Goal: Task Accomplishment & Management: Use online tool/utility

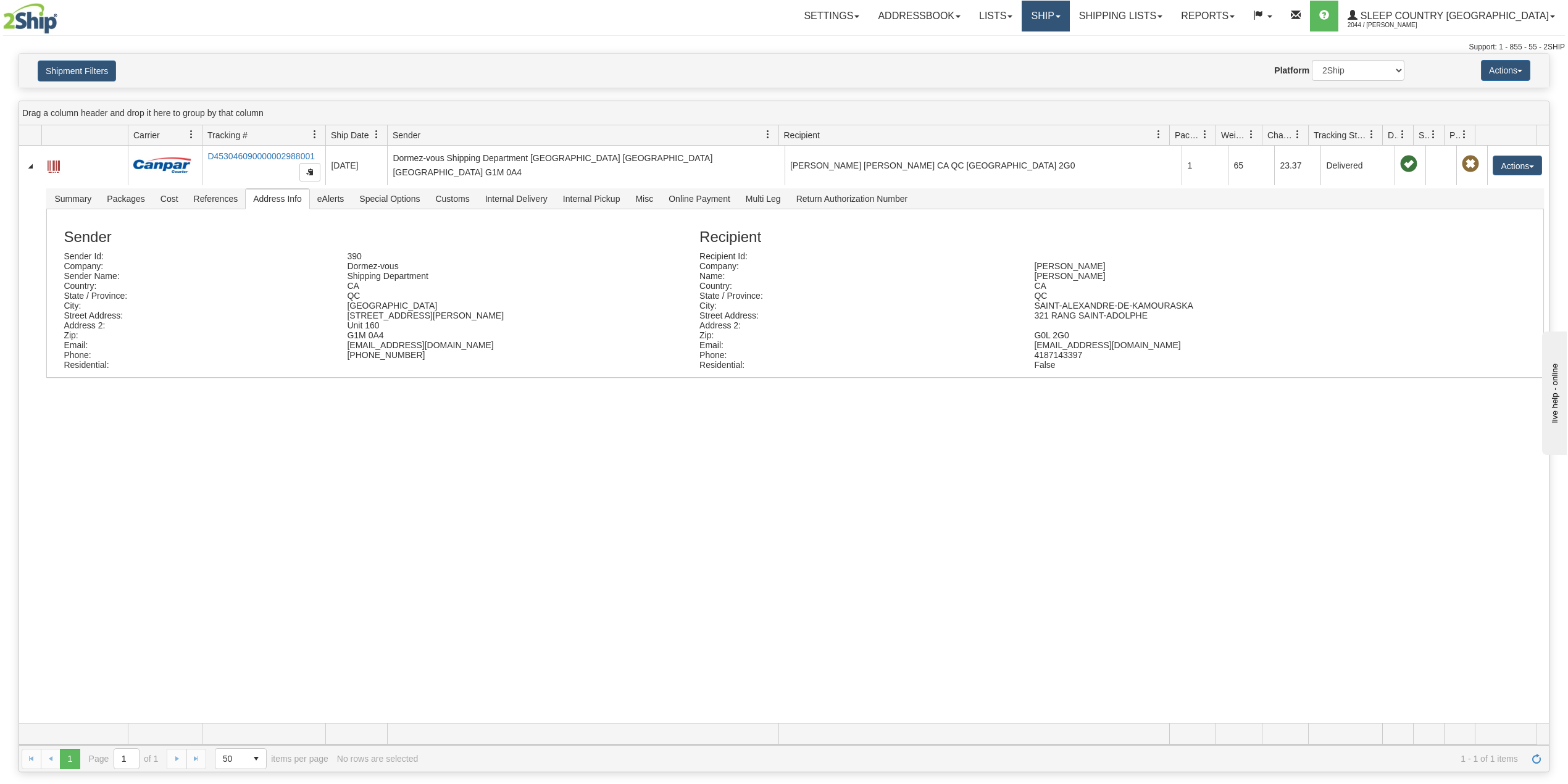
click at [1070, 14] on link "Ship" at bounding box center [1045, 16] width 48 height 31
click at [1057, 57] on span "OnHold / Order Queue" at bounding box center [1014, 59] width 87 height 10
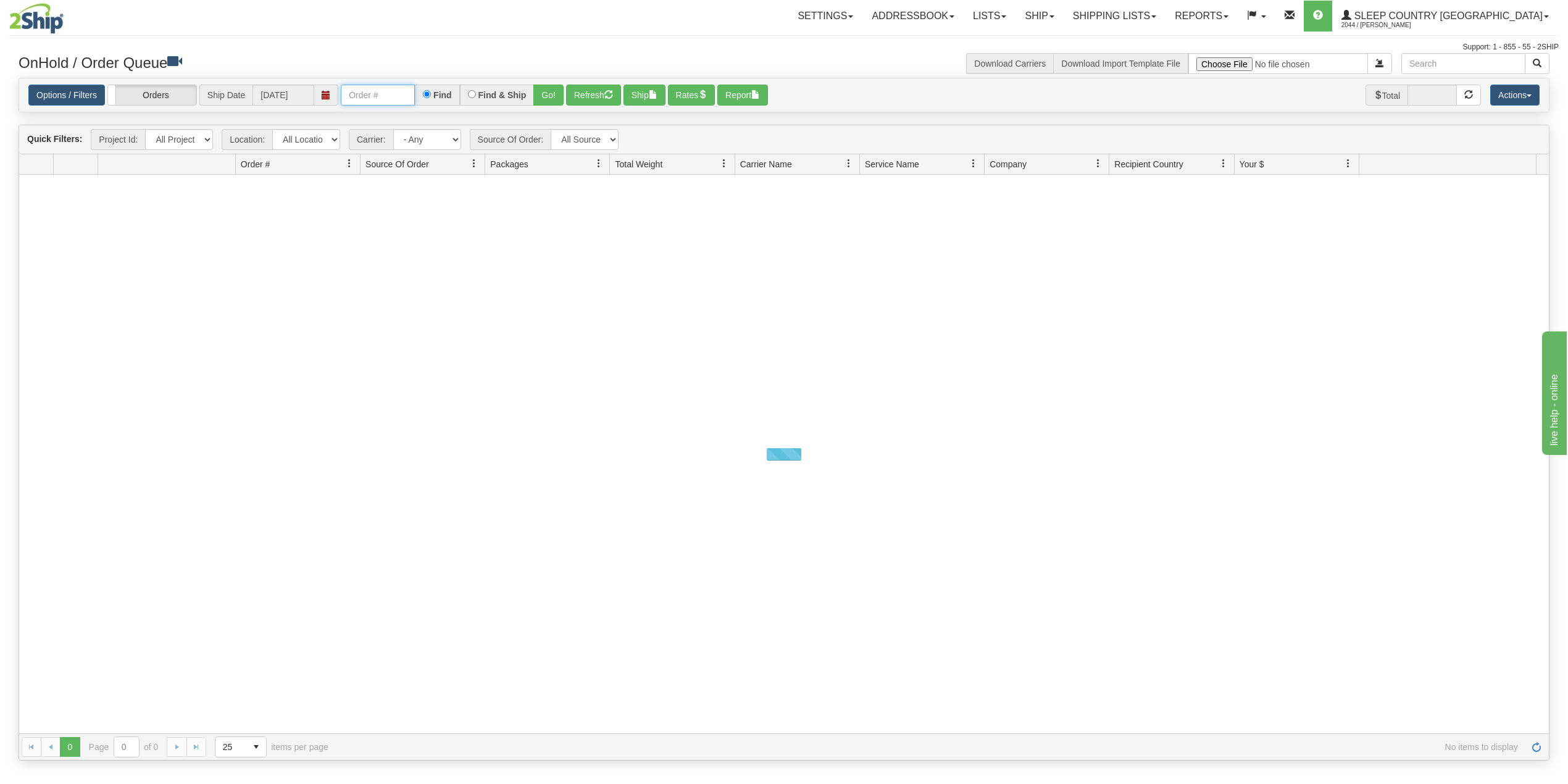
drag, startPoint x: 372, startPoint y: 95, endPoint x: 394, endPoint y: 101, distance: 22.8
click at [372, 94] on input "text" at bounding box center [378, 95] width 74 height 21
paste input "9000I080191"
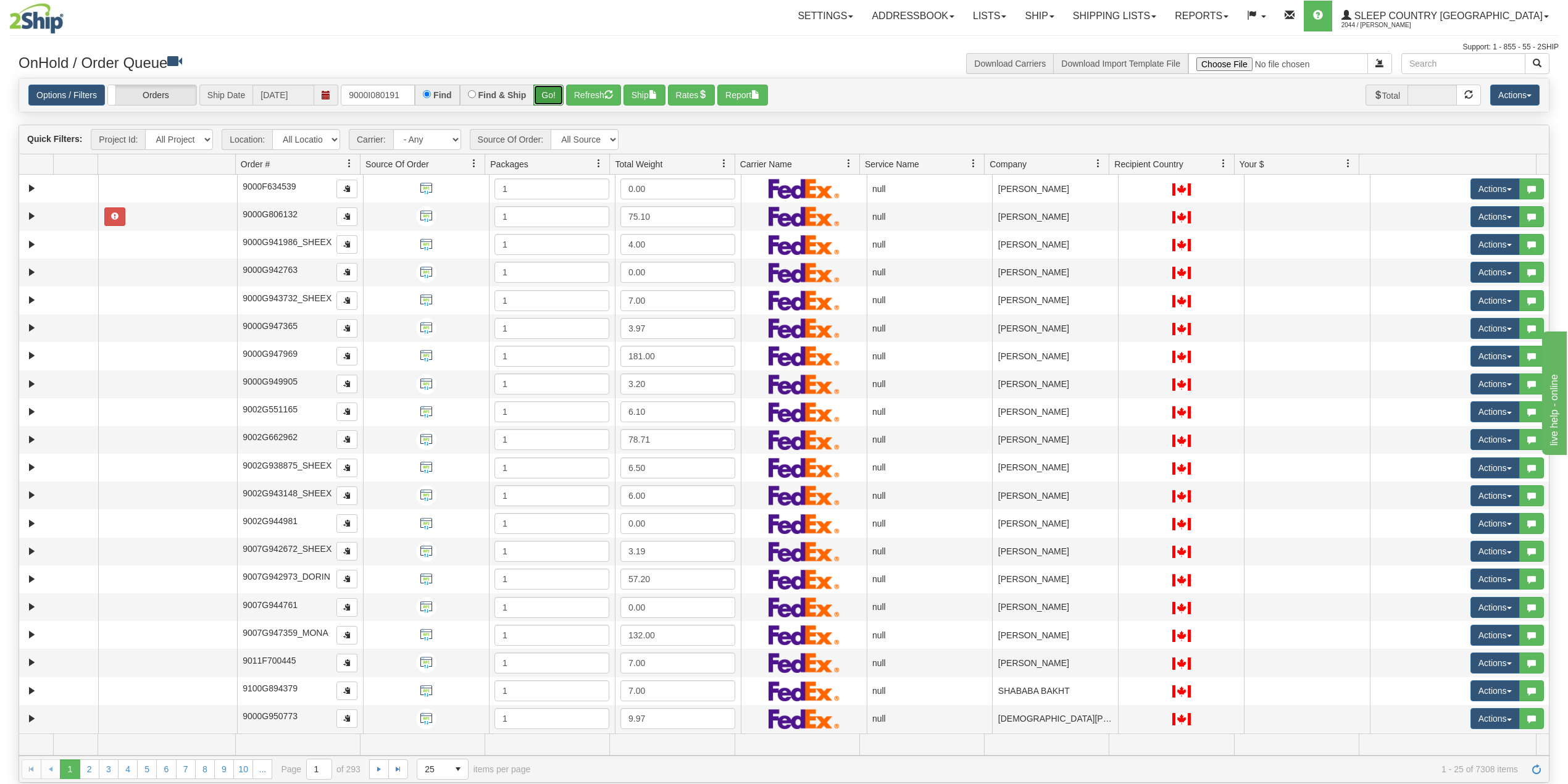
click at [552, 92] on button "Go!" at bounding box center [548, 95] width 30 height 21
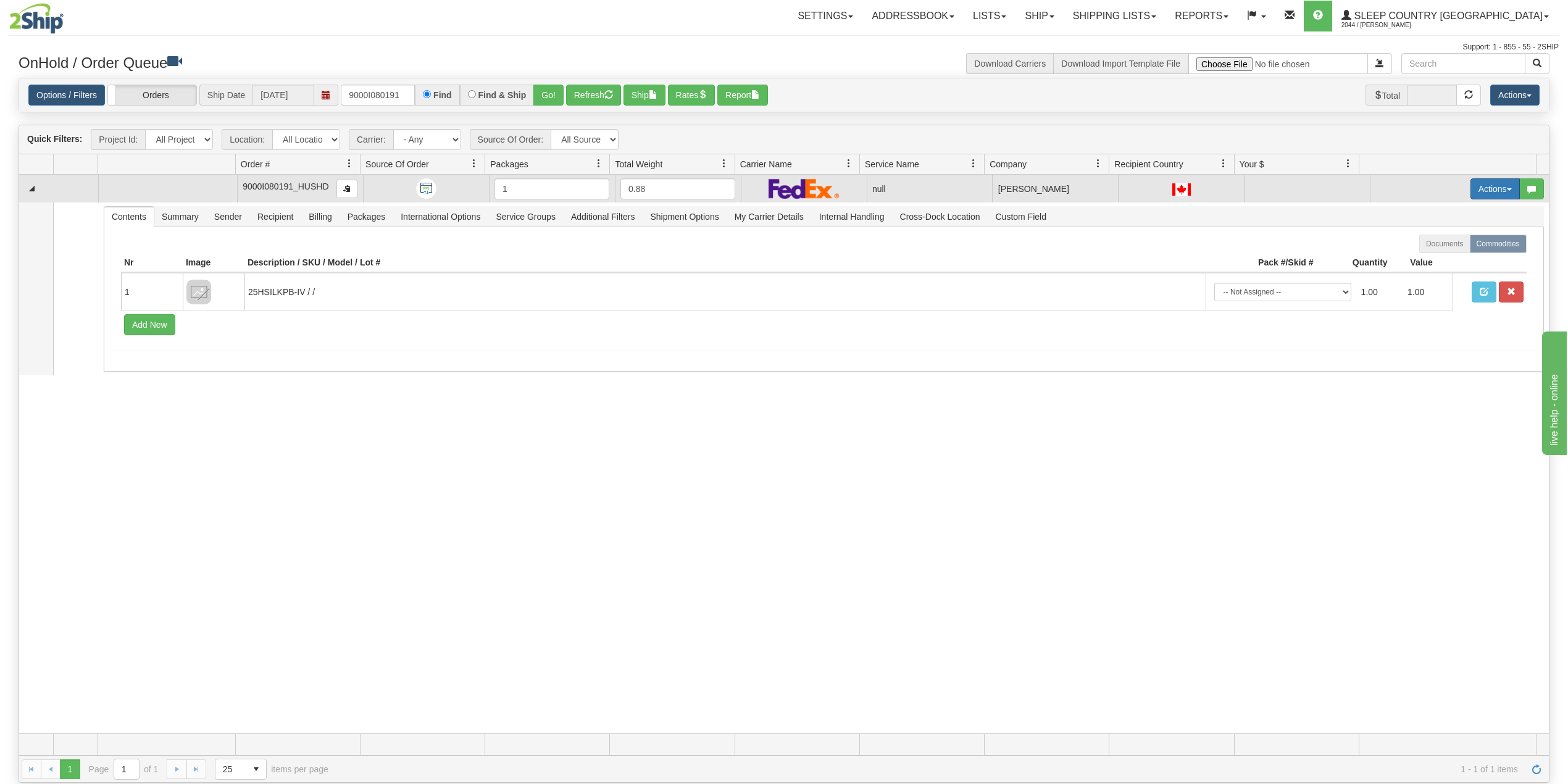
click at [1489, 190] on button "Actions" at bounding box center [1495, 188] width 50 height 21
click at [1435, 278] on span "Delete" at bounding box center [1441, 276] width 33 height 10
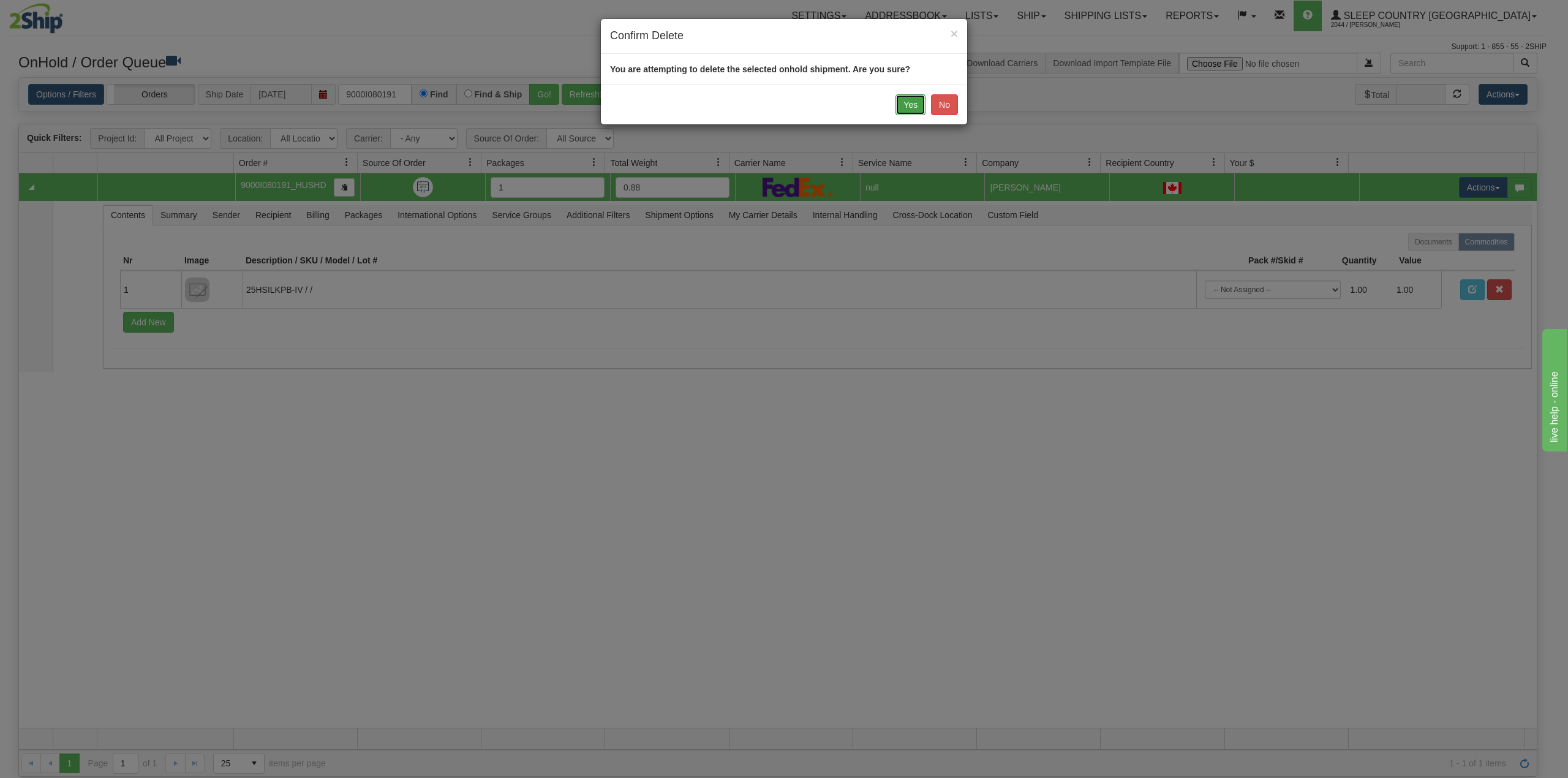
click at [910, 106] on button "Yes" at bounding box center [910, 104] width 30 height 21
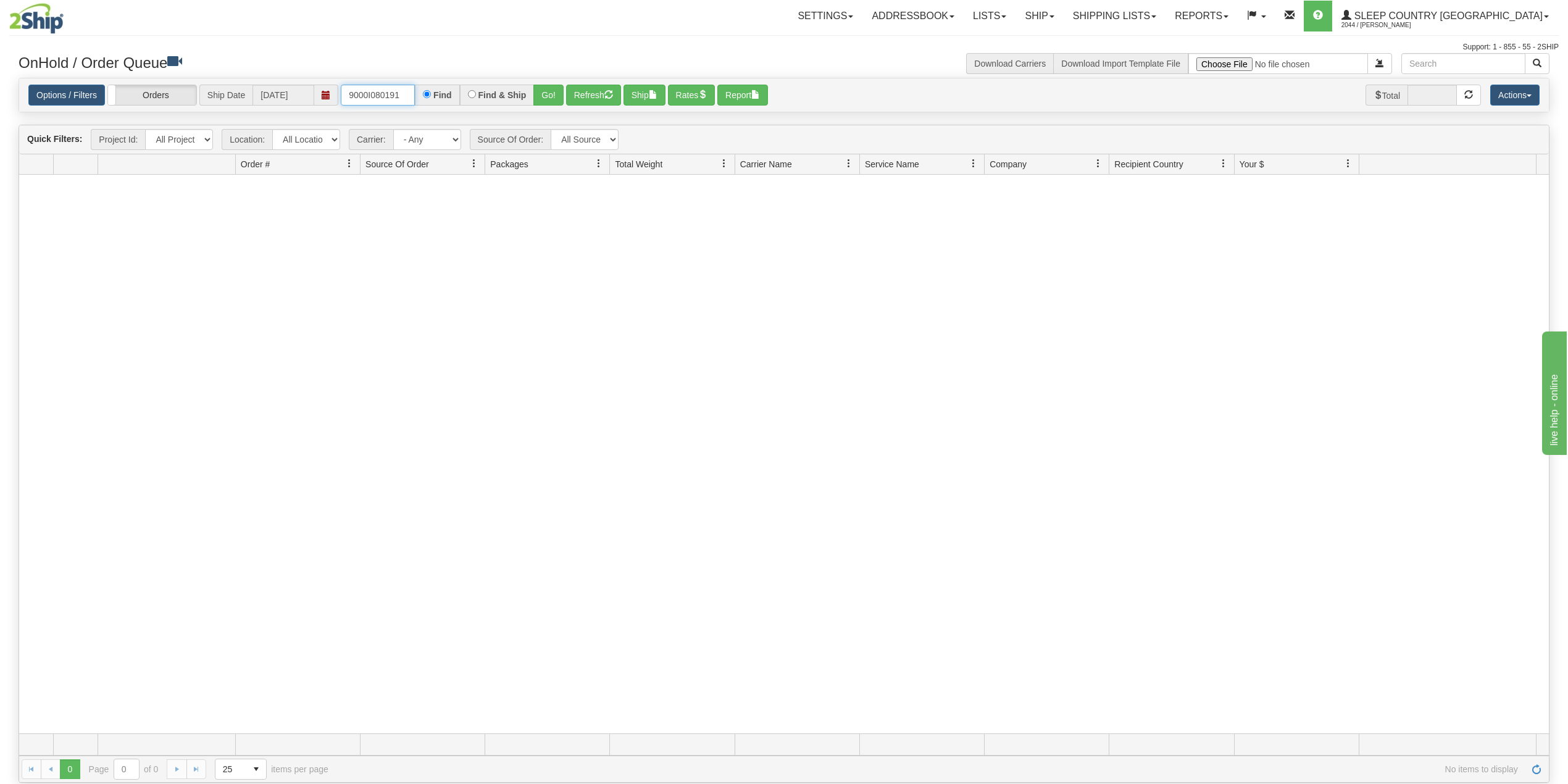
click at [386, 94] on input "9000I080191" at bounding box center [378, 95] width 74 height 21
paste input "27477"
click at [553, 97] on button "Go!" at bounding box center [548, 95] width 30 height 21
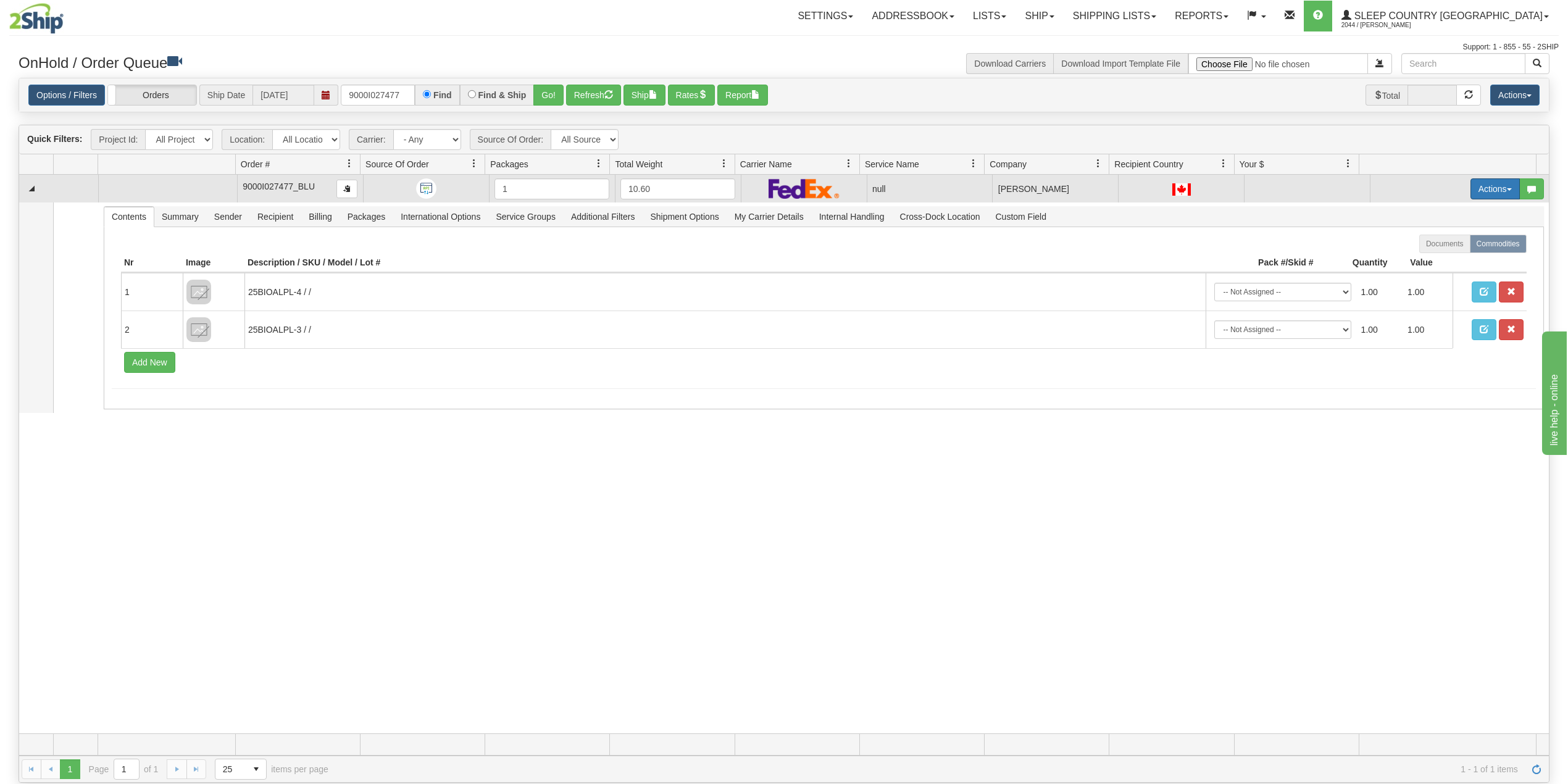
click at [1473, 190] on button "Actions" at bounding box center [1495, 188] width 50 height 21
click at [1436, 281] on span "Delete" at bounding box center [1441, 276] width 33 height 10
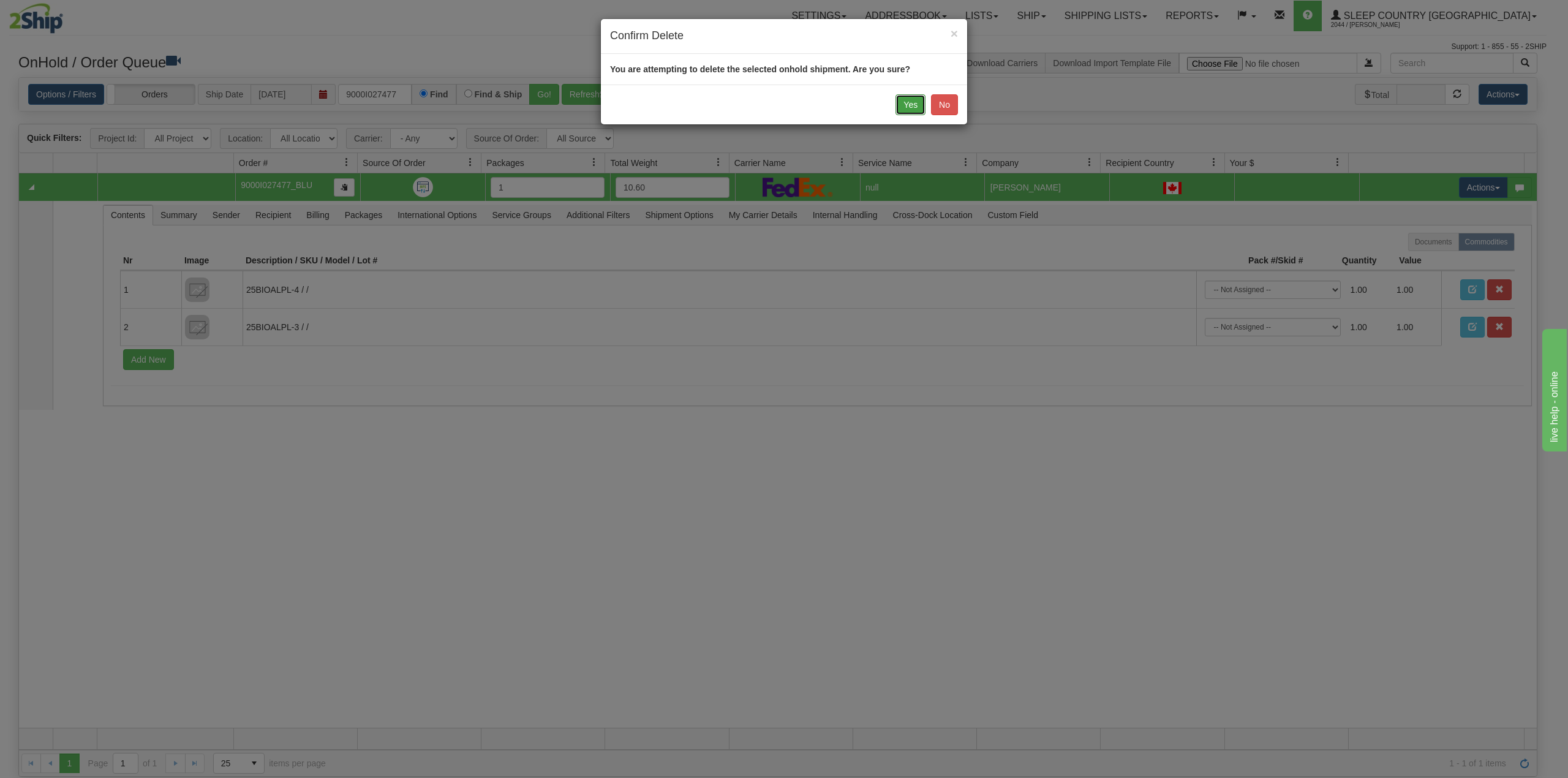
click at [909, 104] on button "Yes" at bounding box center [910, 104] width 30 height 21
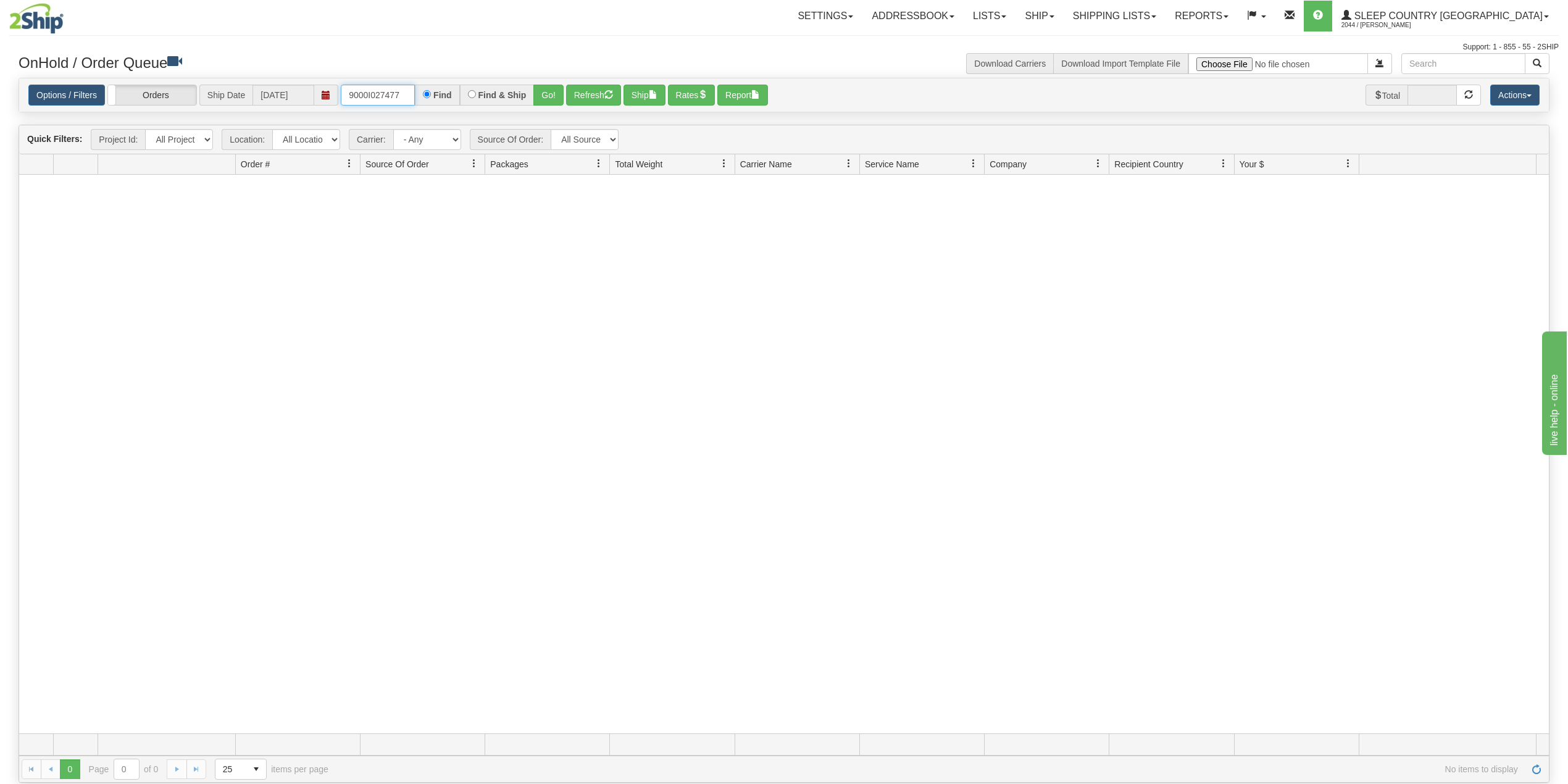
click at [376, 90] on input "9000I027477" at bounding box center [378, 95] width 74 height 21
drag, startPoint x: 376, startPoint y: 90, endPoint x: 382, endPoint y: 97, distance: 9.2
click at [376, 90] on input "9000I027477" at bounding box center [378, 95] width 74 height 21
paste input "2I037859"
type input "9002I037859"
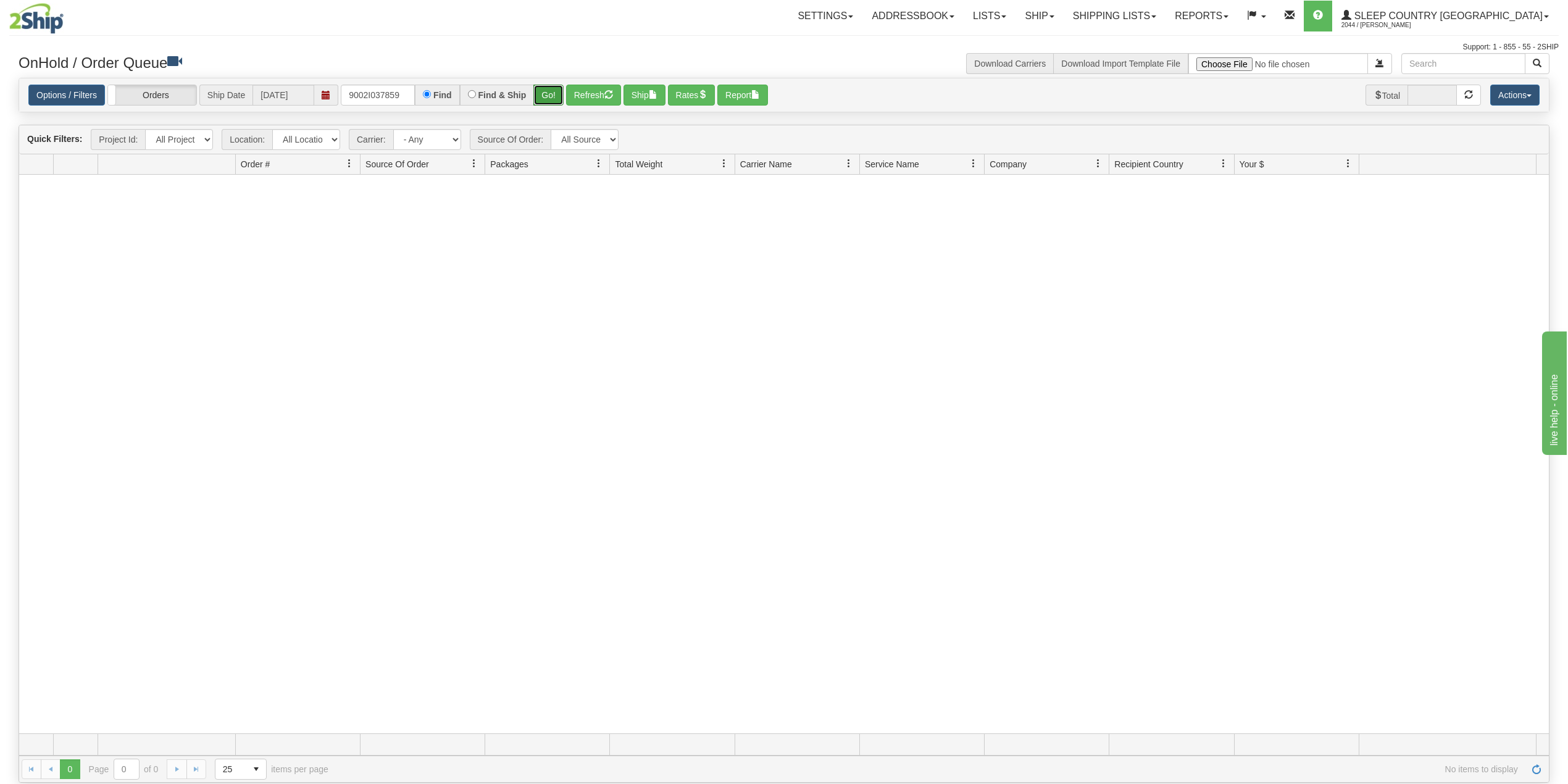
click at [556, 92] on button "Go!" at bounding box center [548, 95] width 30 height 21
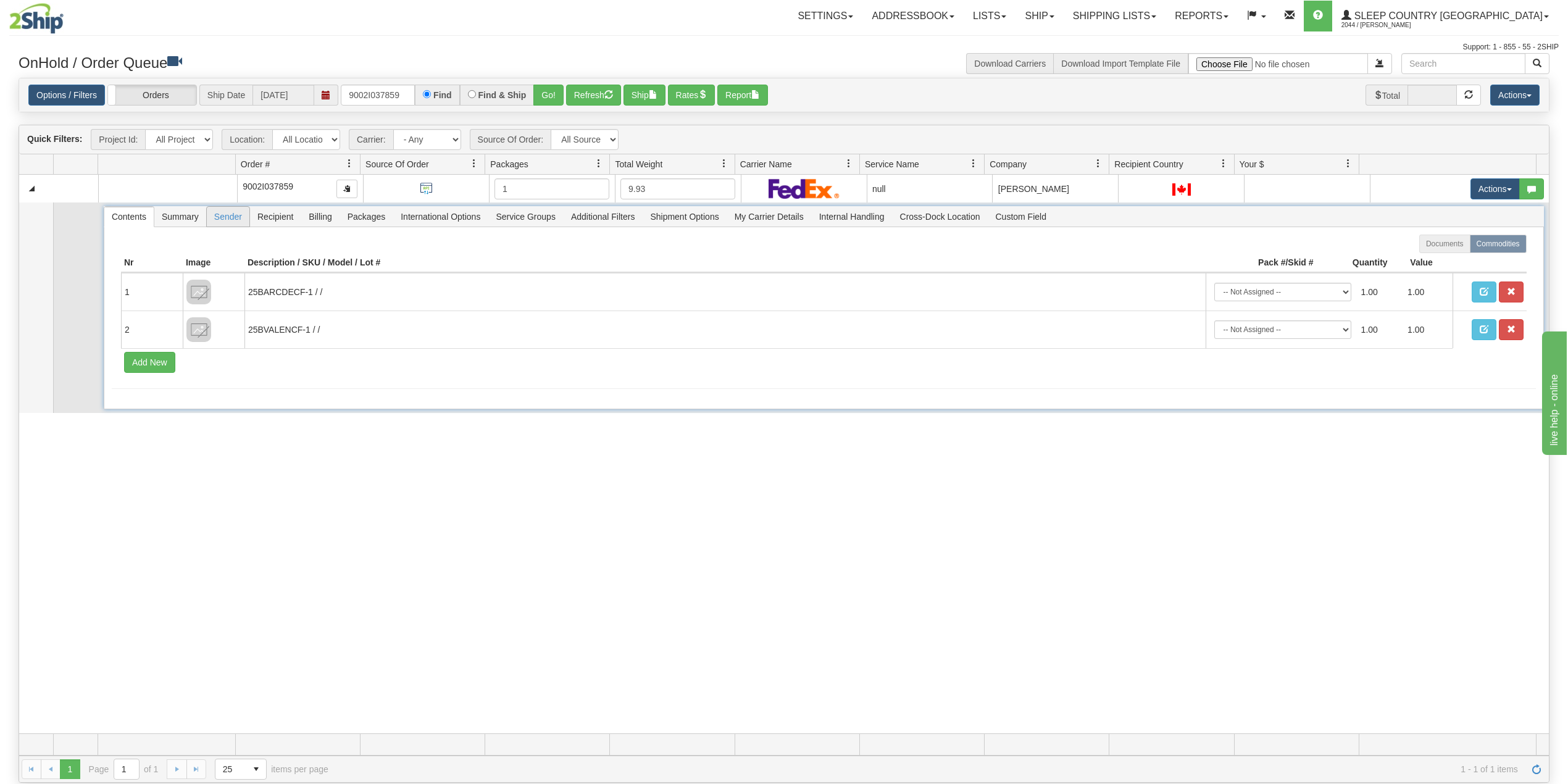
click at [228, 221] on span "Sender" at bounding box center [228, 217] width 43 height 20
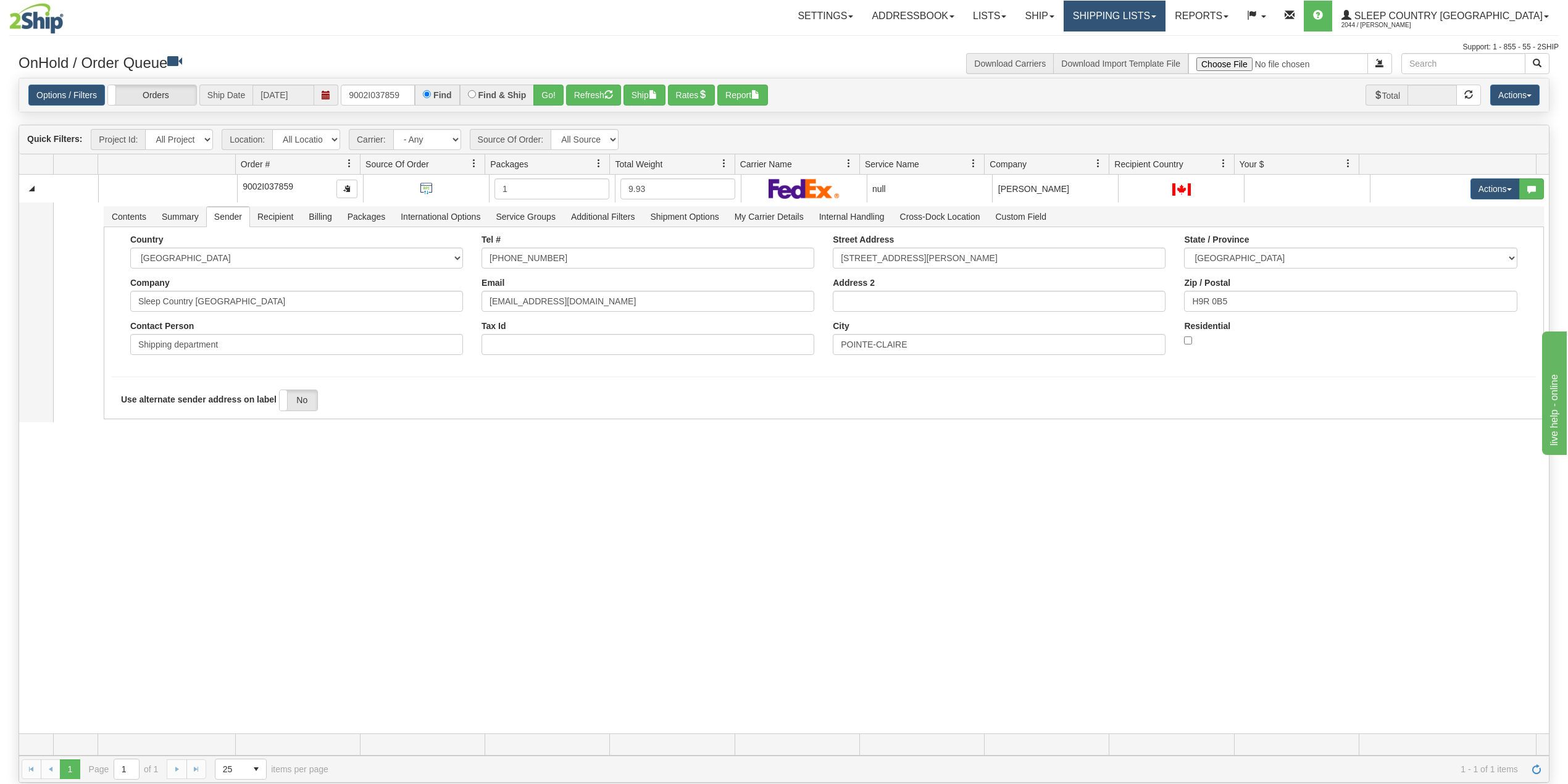
click at [1166, 8] on link "Shipping lists" at bounding box center [1114, 16] width 102 height 31
click at [1148, 52] on link "Search Shipment History" at bounding box center [1104, 60] width 120 height 16
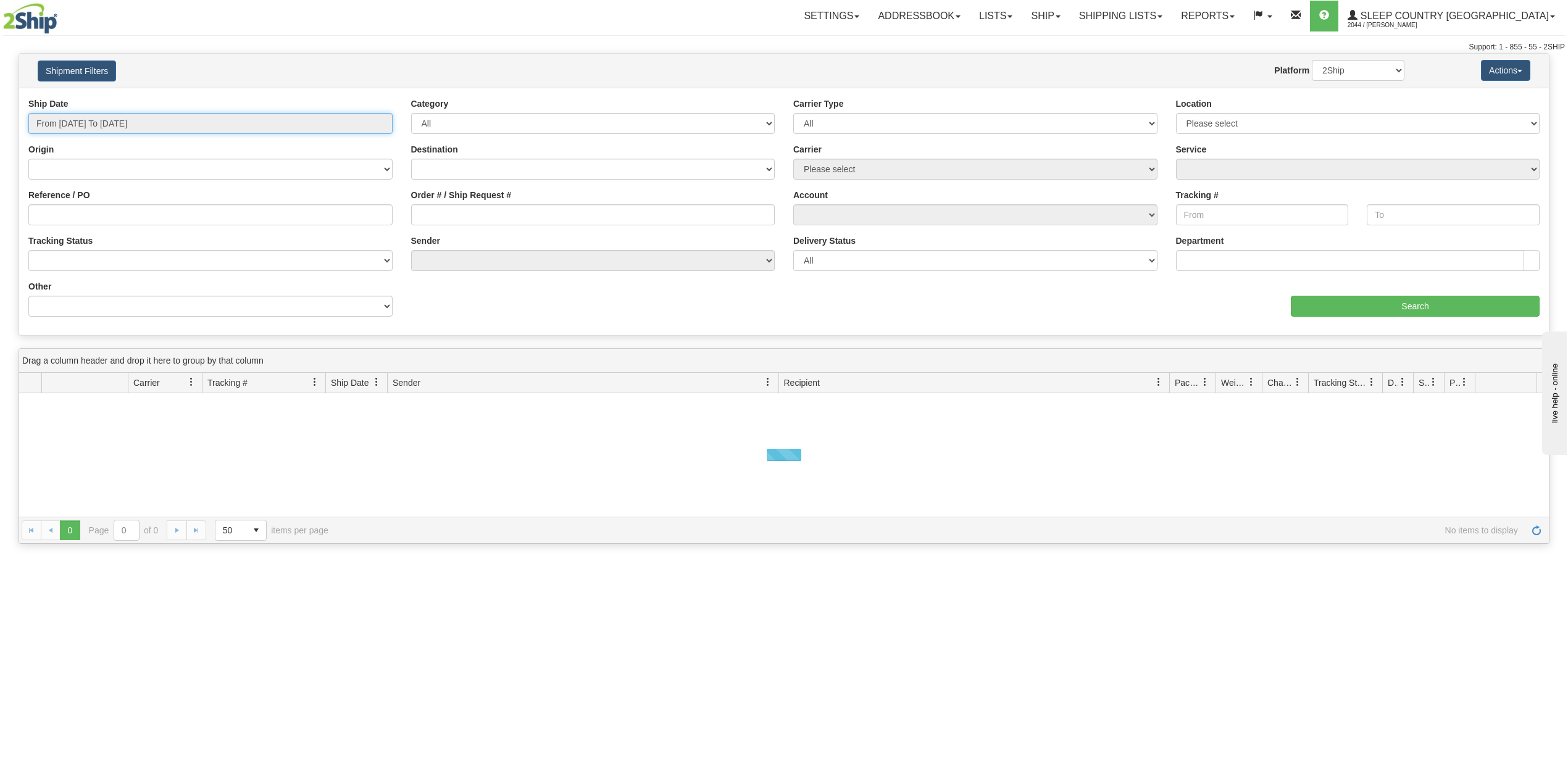
click at [112, 129] on input "From 09/09/2025 To 09/10/2025" at bounding box center [210, 123] width 364 height 21
click at [77, 215] on li "Last 30 Days" at bounding box center [83, 213] width 99 height 16
type input "From [DATE] To [DATE]"
click at [78, 215] on input "Reference / PO" at bounding box center [210, 214] width 364 height 21
paste input "9002I037859"
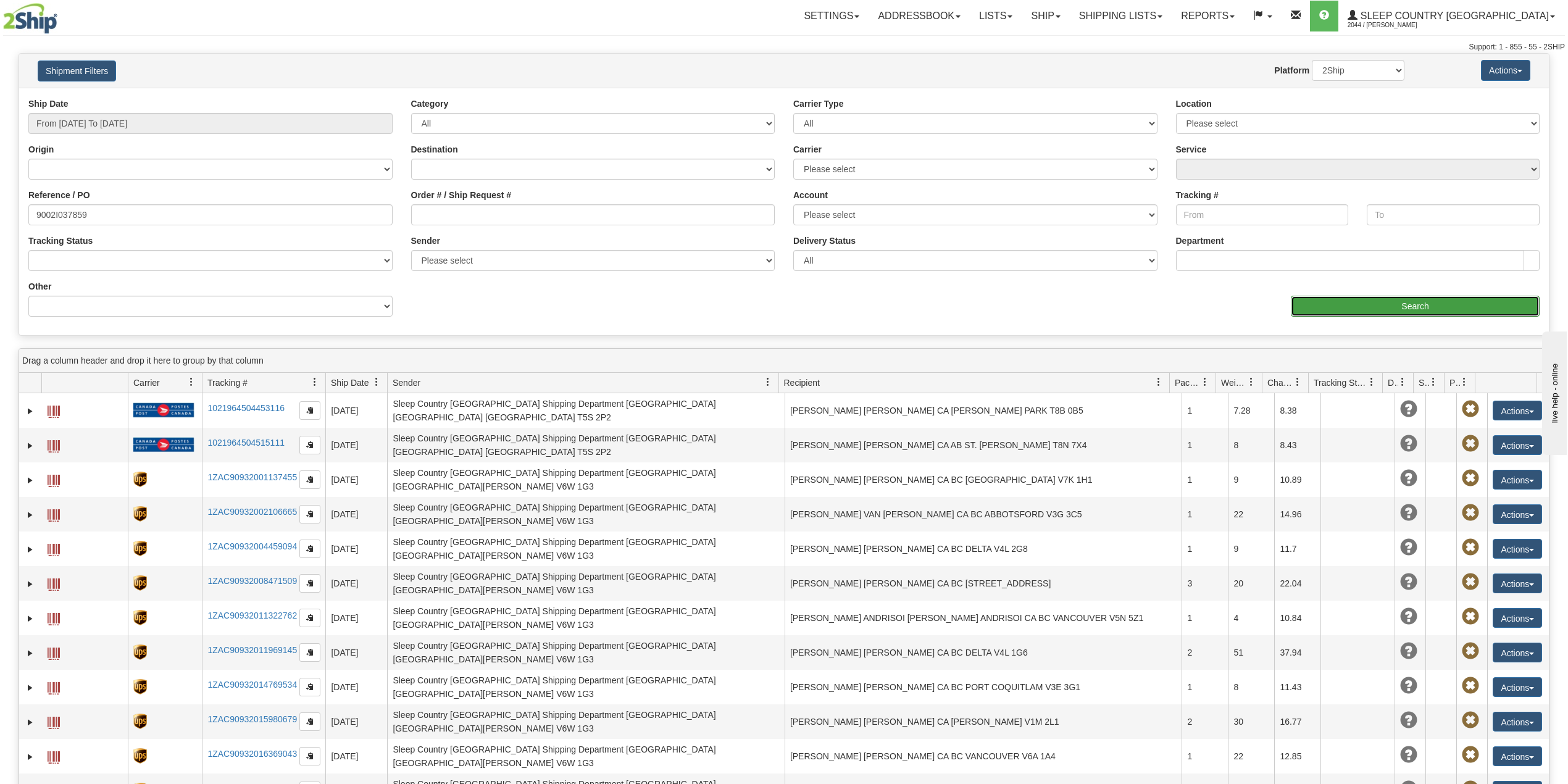
click at [1351, 307] on input "Search" at bounding box center [1415, 306] width 249 height 21
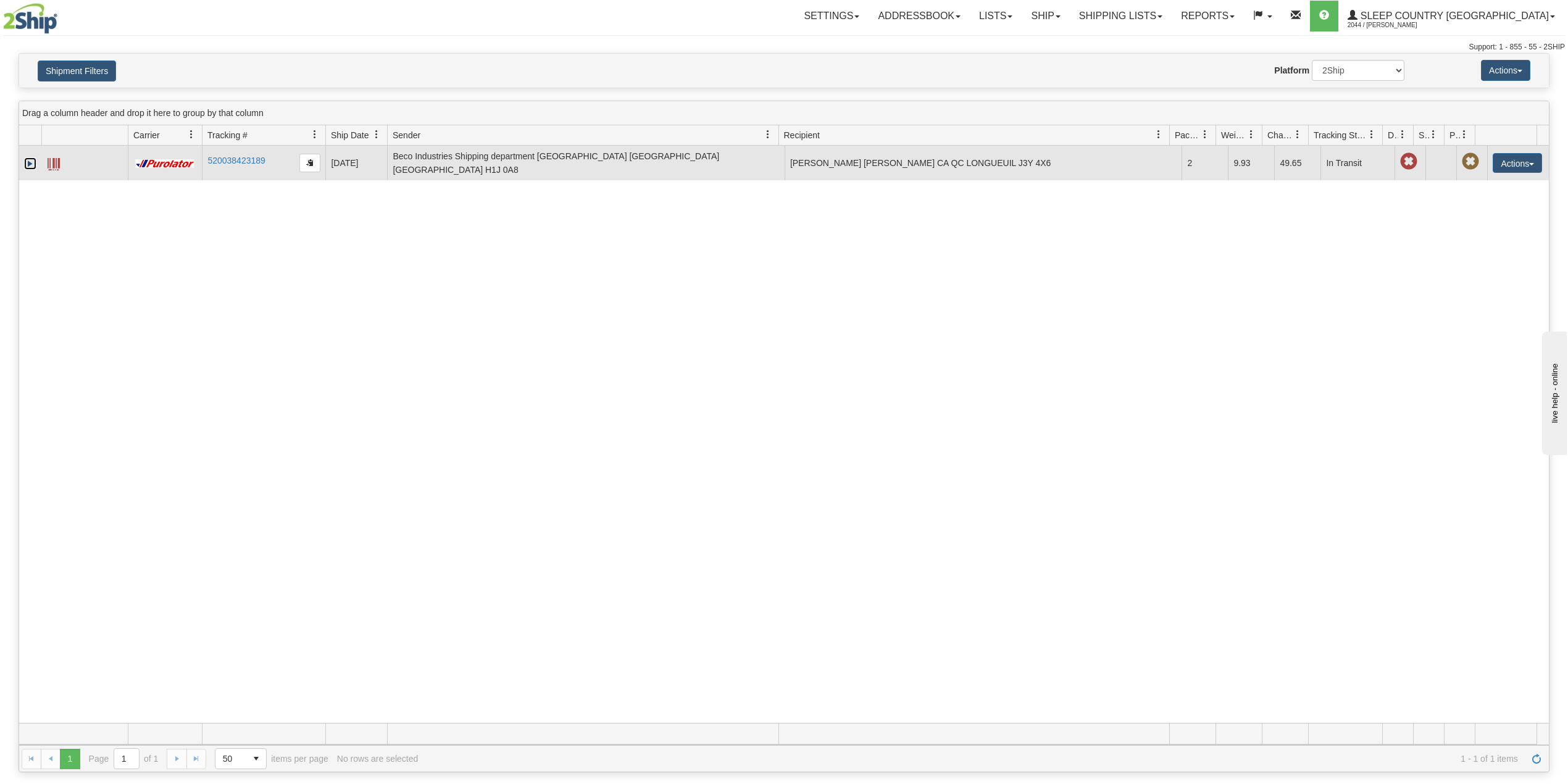
click at [30, 161] on link "Expand" at bounding box center [31, 164] width 13 height 13
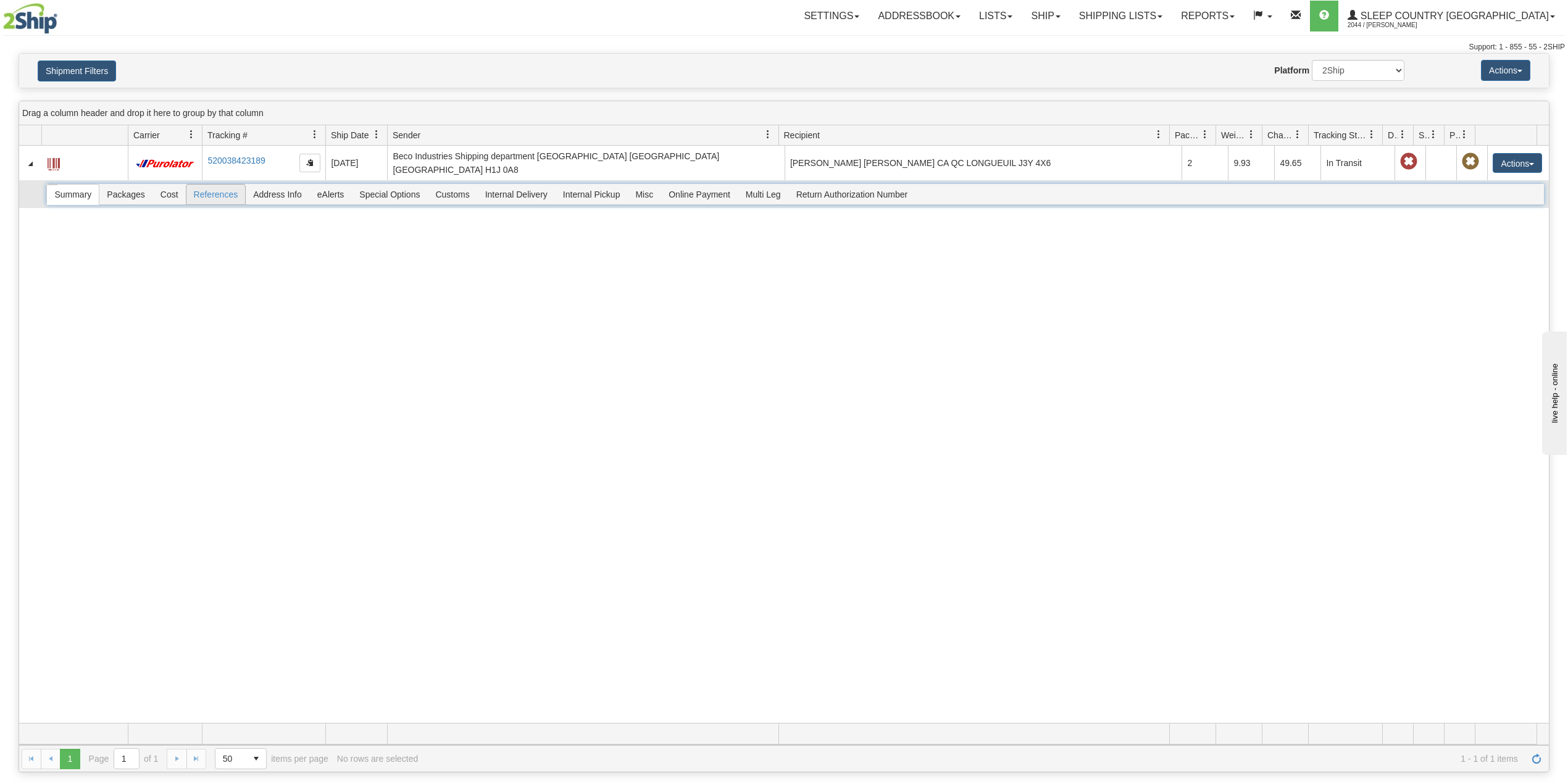
click at [216, 188] on span "References" at bounding box center [216, 194] width 60 height 20
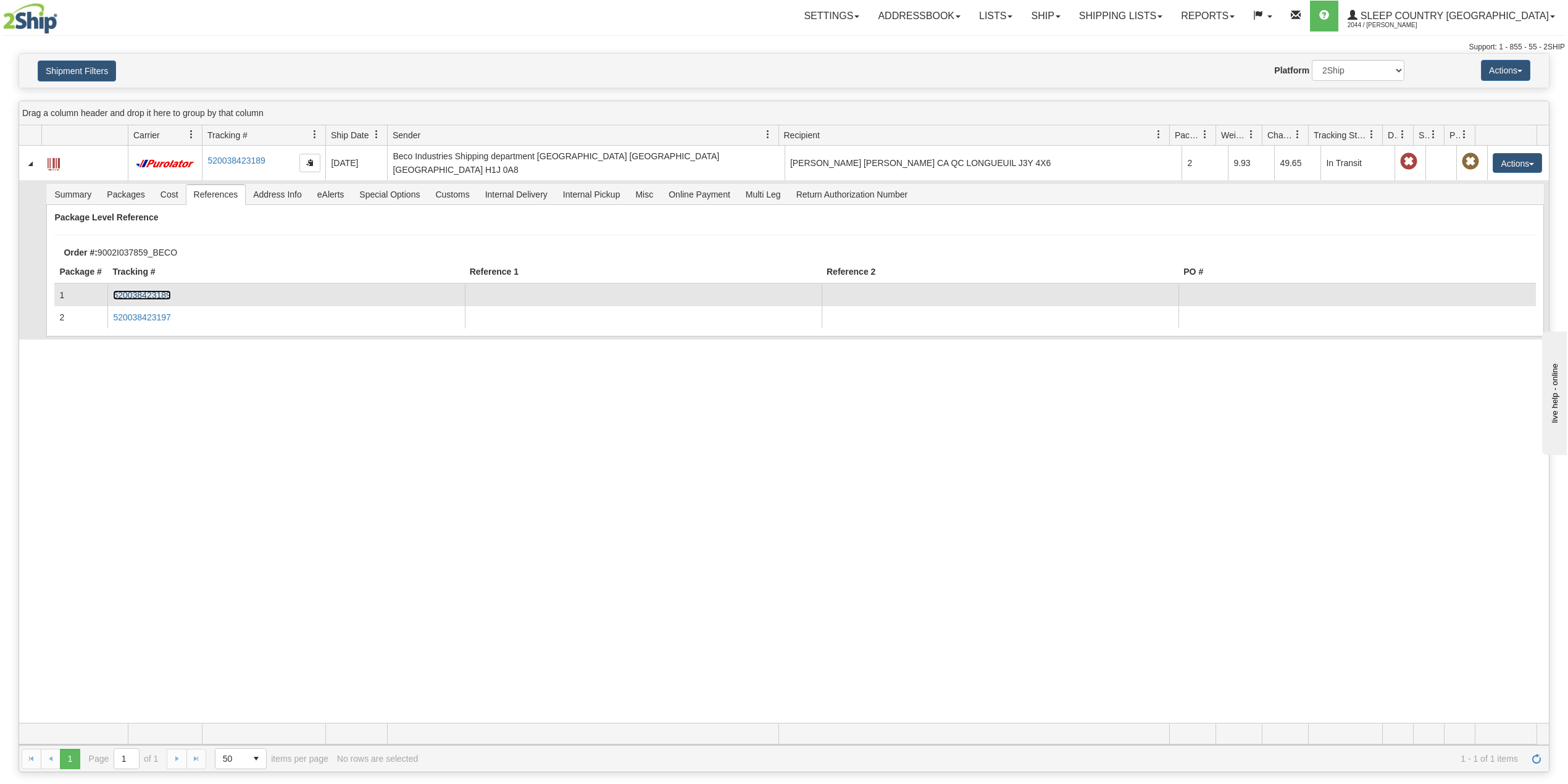
click at [142, 290] on link "520038423189" at bounding box center [141, 295] width 57 height 10
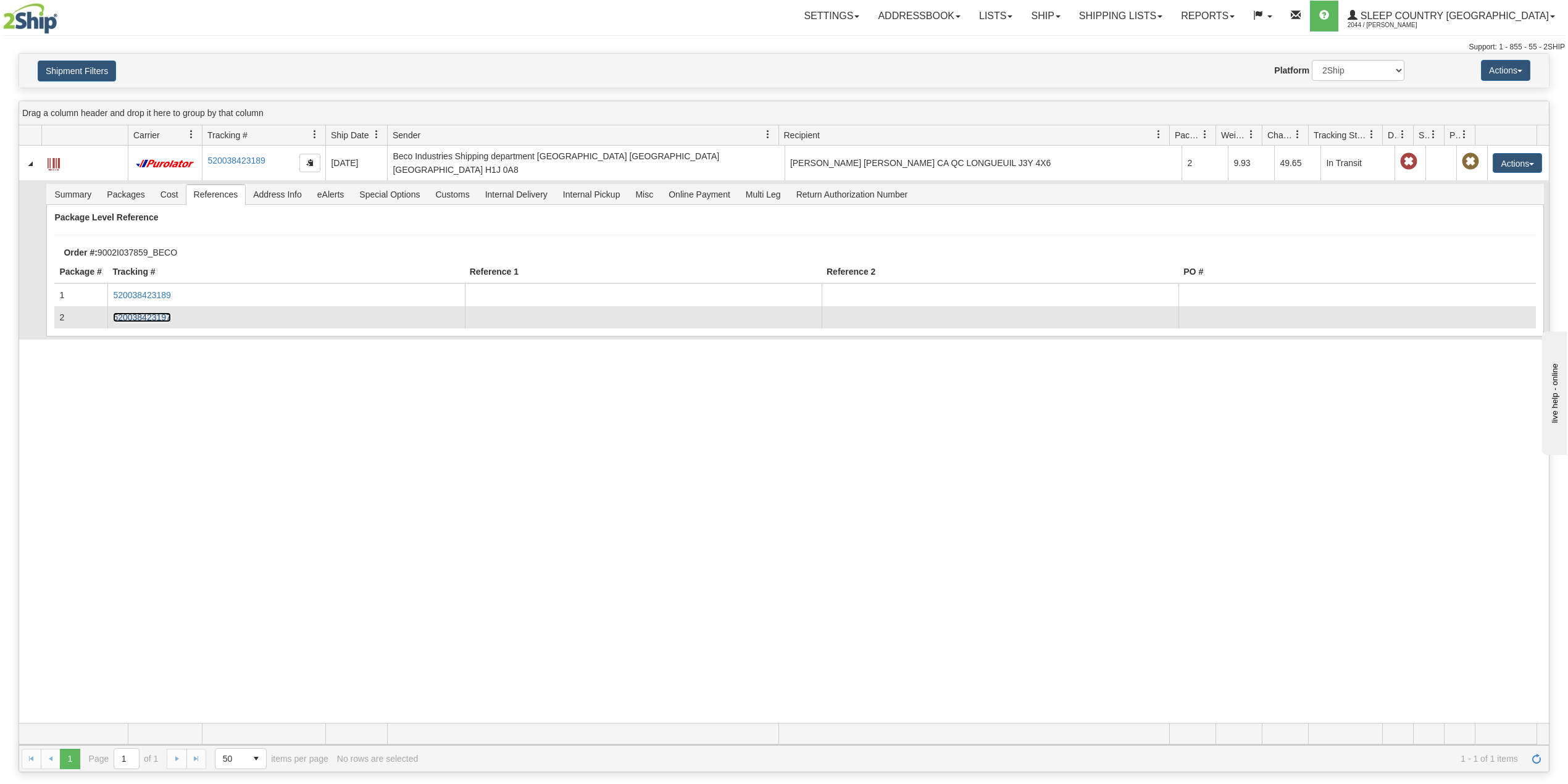
click at [146, 314] on link "520038423197" at bounding box center [141, 316] width 57 height 10
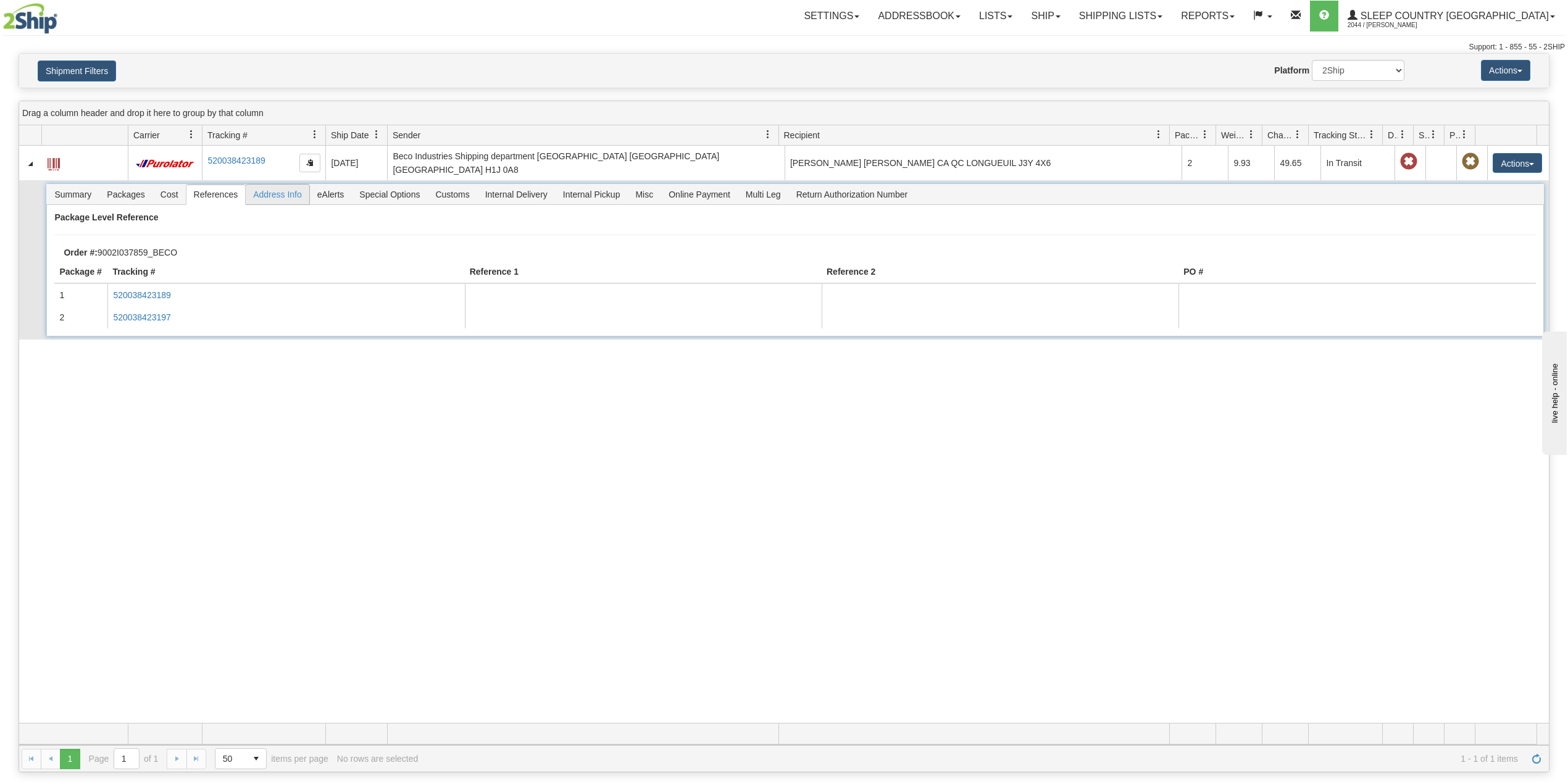
click at [280, 188] on span "Address Info" at bounding box center [278, 194] width 63 height 20
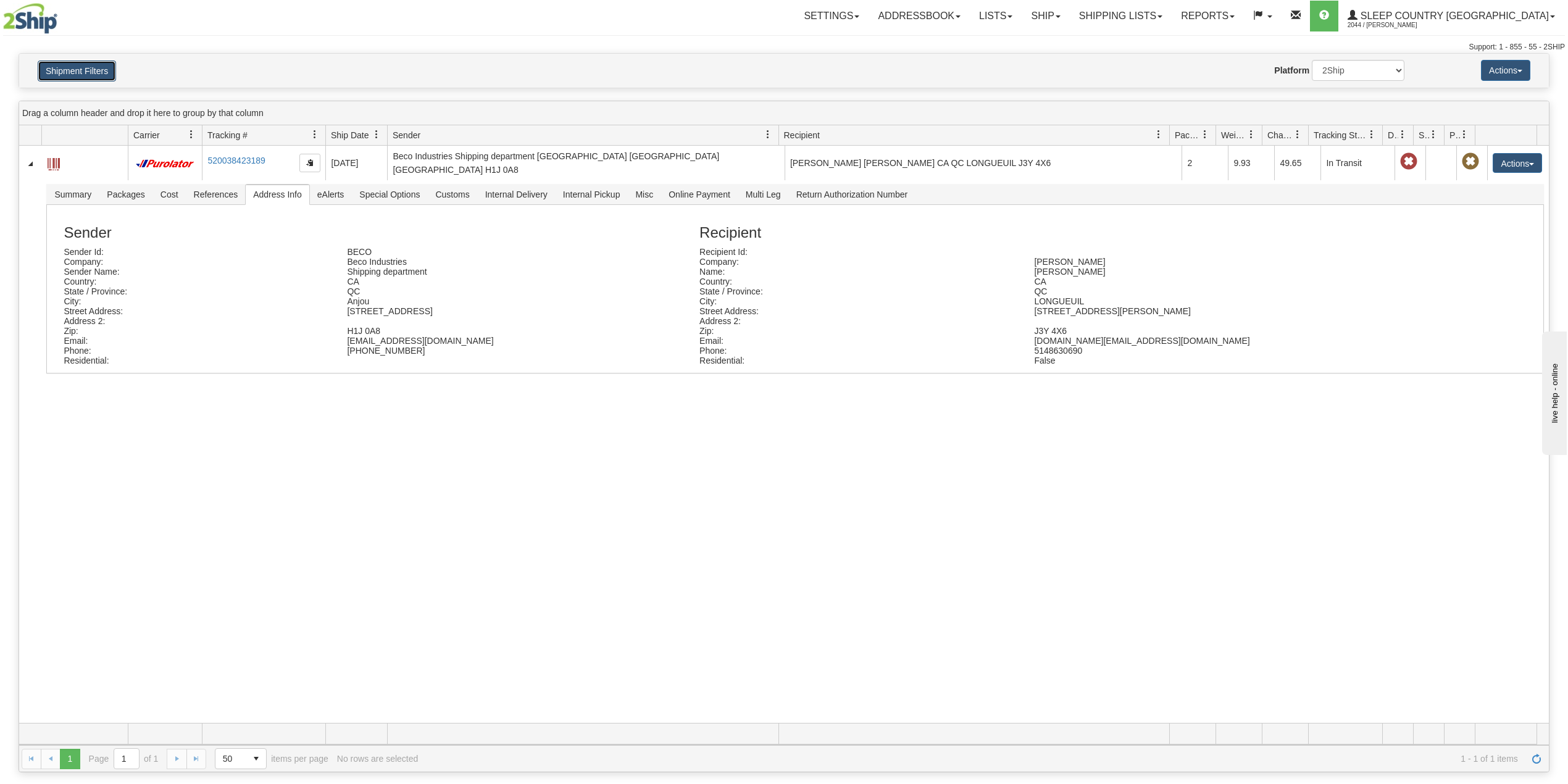
click at [62, 64] on button "Shipment Filters" at bounding box center [77, 71] width 79 height 21
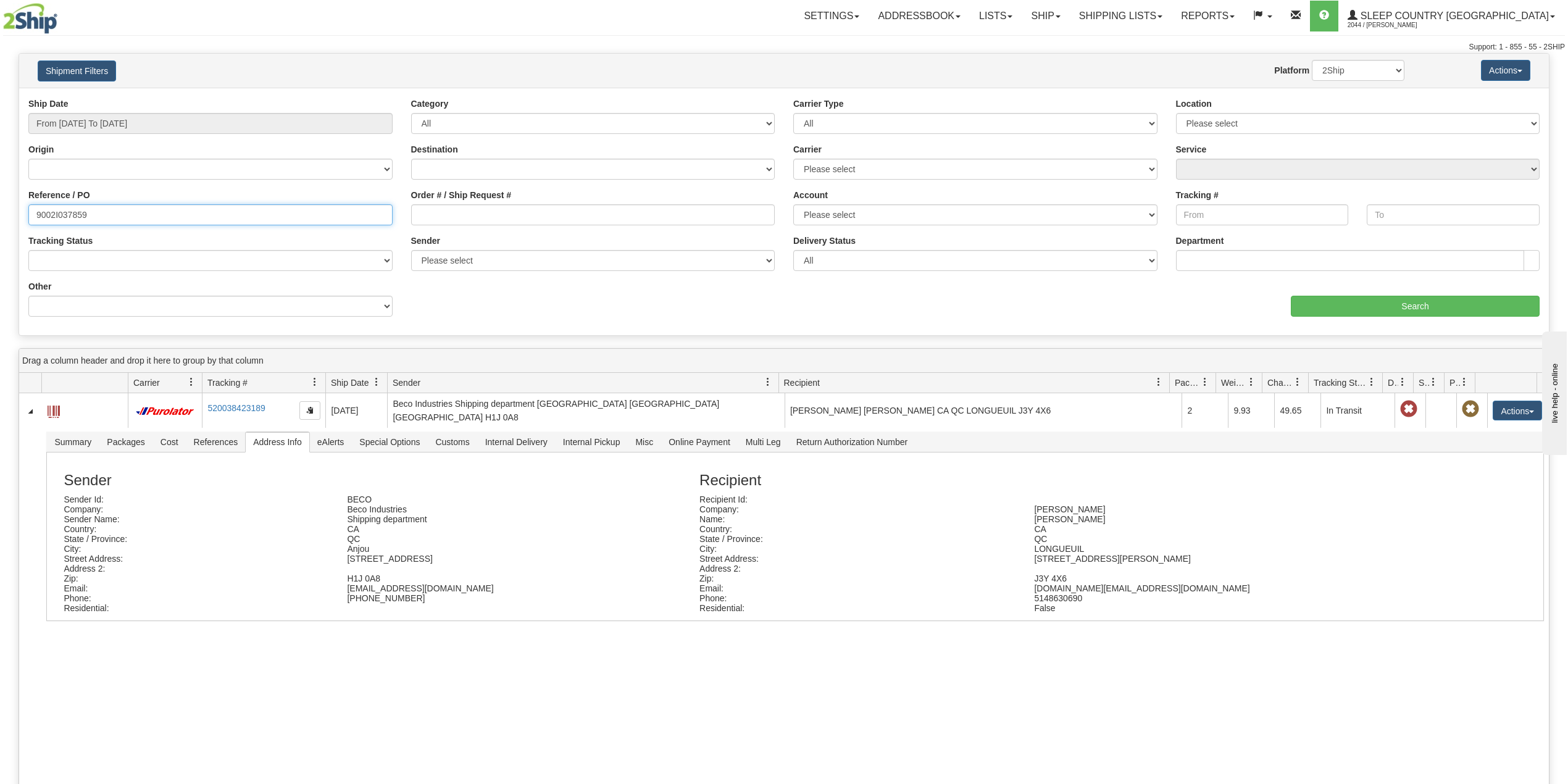
click at [67, 217] on input "9002I037859" at bounding box center [210, 214] width 364 height 21
paste input "0I060716"
type input "9000I060716"
click at [1398, 308] on input "Search" at bounding box center [1415, 306] width 249 height 21
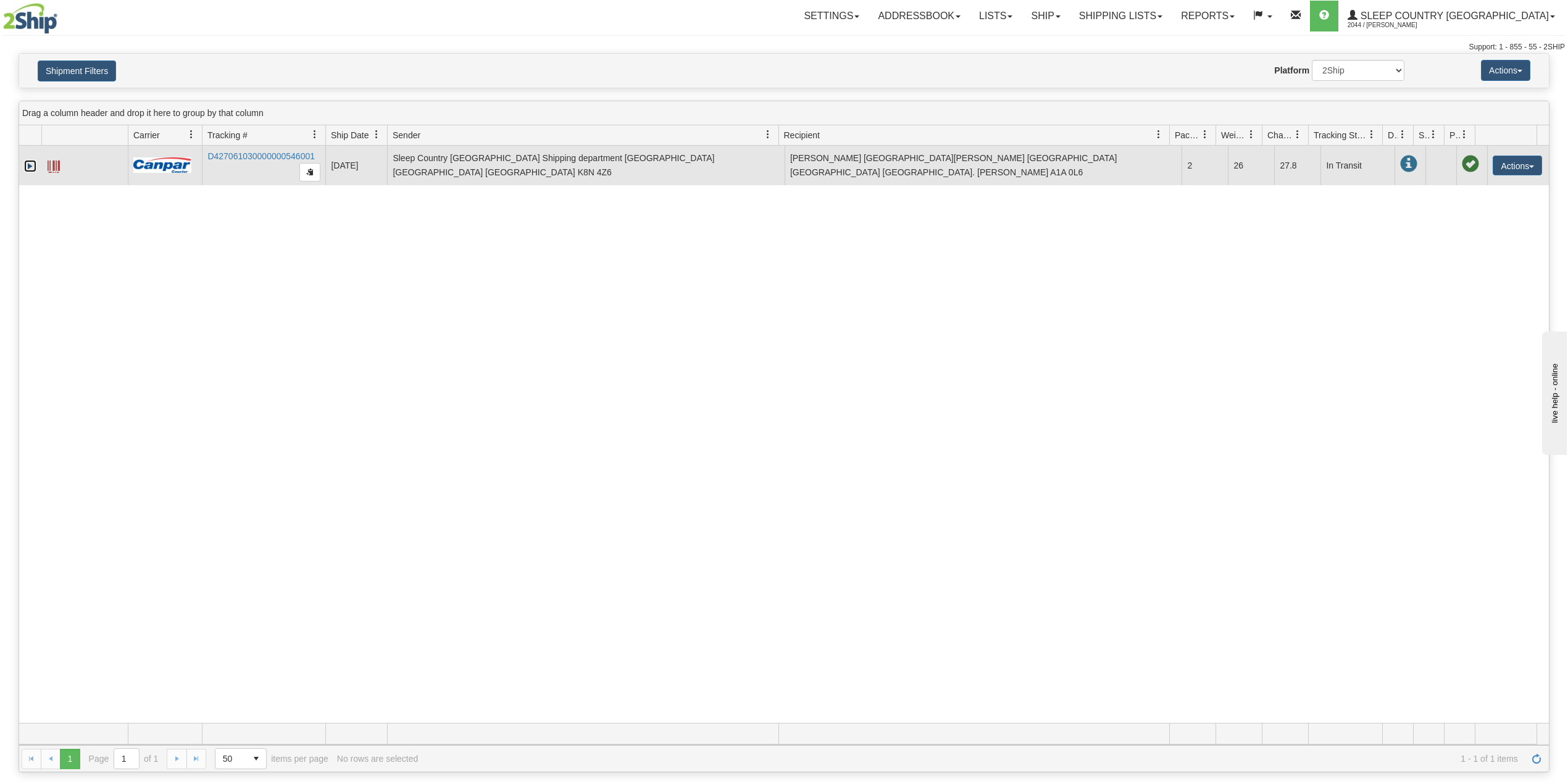
click at [30, 169] on link "Expand" at bounding box center [31, 166] width 13 height 13
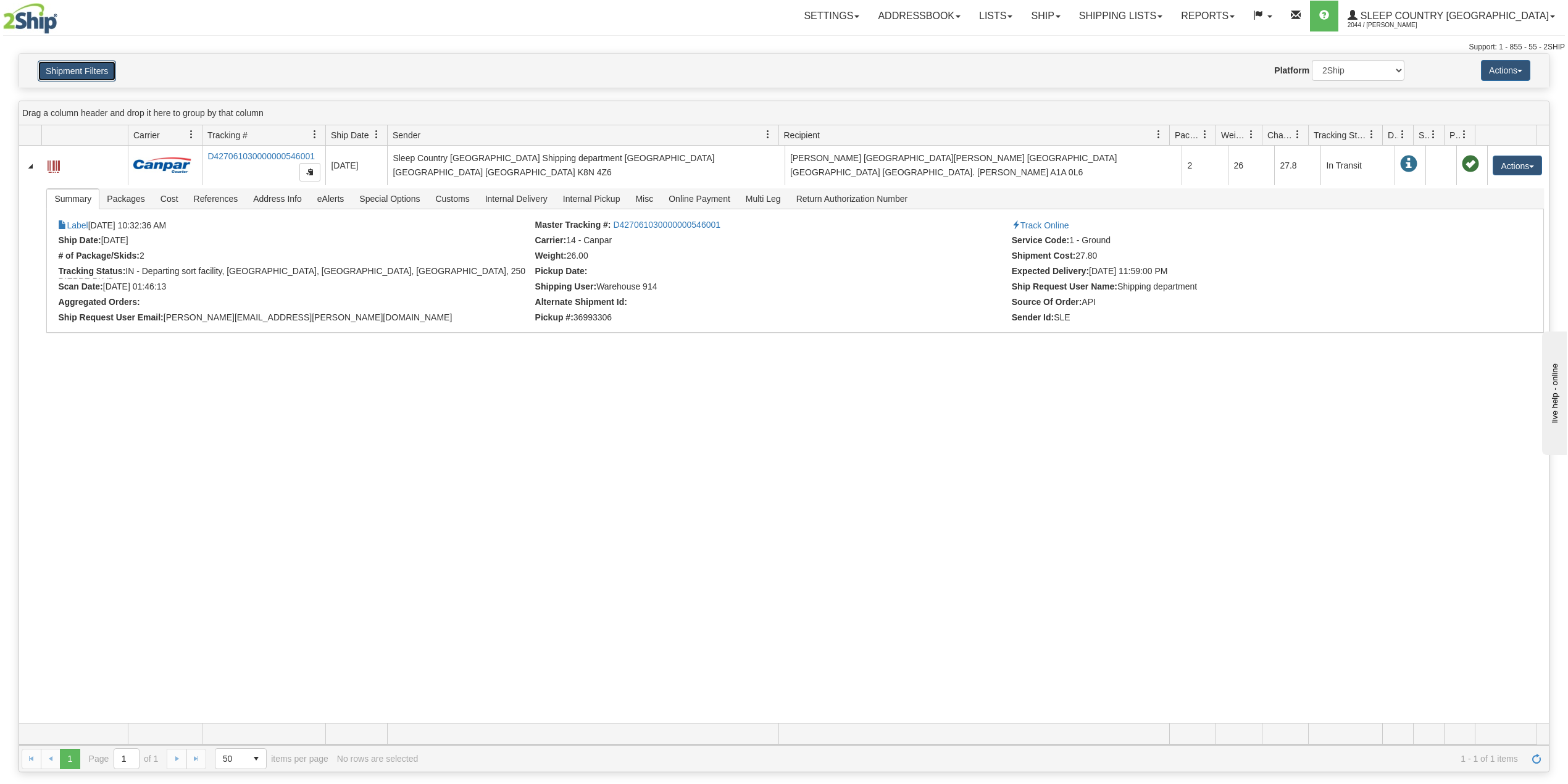
click at [85, 71] on button "Shipment Filters" at bounding box center [77, 71] width 79 height 21
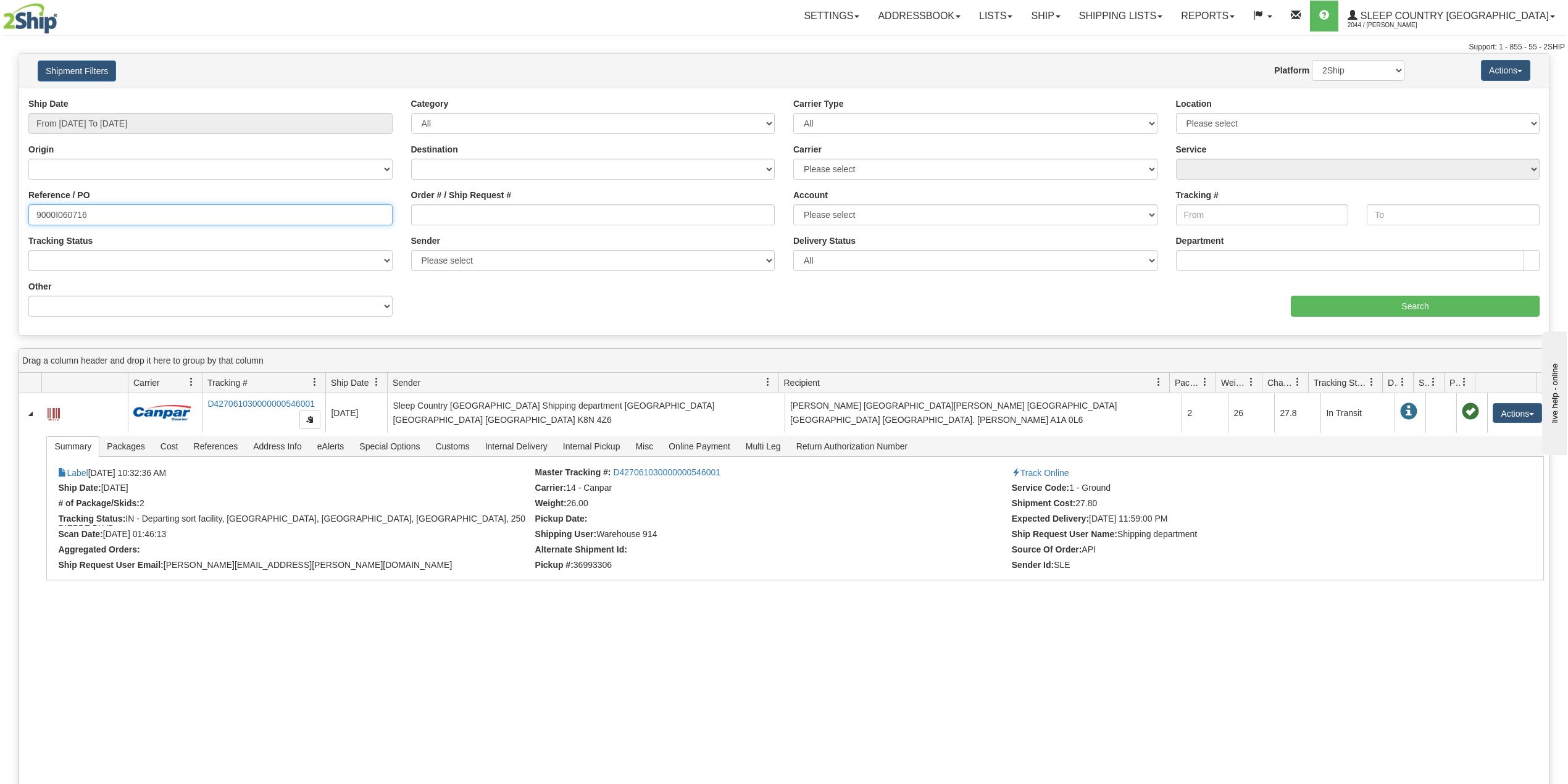
click at [69, 219] on input "9000I060716" at bounding box center [210, 214] width 364 height 21
drag, startPoint x: 276, startPoint y: 673, endPoint x: 269, endPoint y: 683, distance: 12.2
click at [277, 673] on div "31569087 2044 D427061030000000546001 09/04/2025 09/04/2025 10:32:36 AM Sleep Co…" at bounding box center [784, 682] width 1530 height 577
